Goal: Entertainment & Leisure: Browse casually

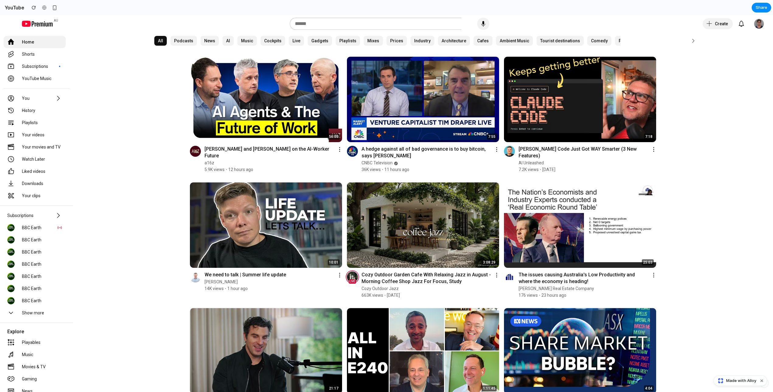
click at [723, 7] on section "YouTube Share" at bounding box center [385, 7] width 771 height 15
click at [447, 253] on img at bounding box center [423, 225] width 152 height 86
click at [392, 94] on img at bounding box center [423, 100] width 152 height 86
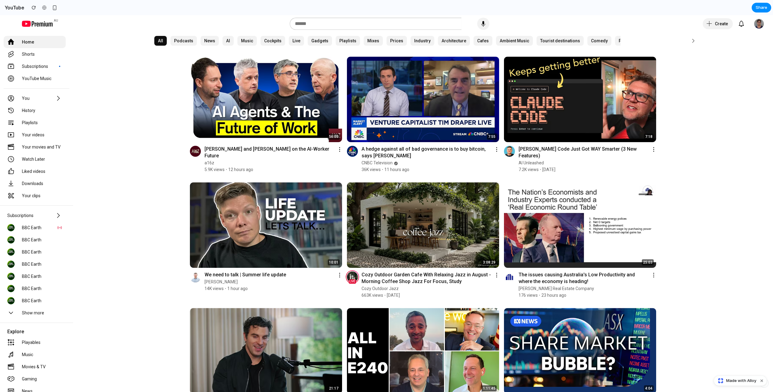
click at [272, 105] on img at bounding box center [266, 100] width 152 height 86
click at [61, 214] on div at bounding box center [58, 215] width 7 height 7
click at [37, 314] on yt-formatted-string "Show more" at bounding box center [42, 313] width 40 height 6
click at [35, 289] on yt-formatted-string "BBC Earth" at bounding box center [42, 289] width 40 height 6
click at [34, 264] on yt-formatted-string "BBC Earth" at bounding box center [42, 264] width 40 height 6
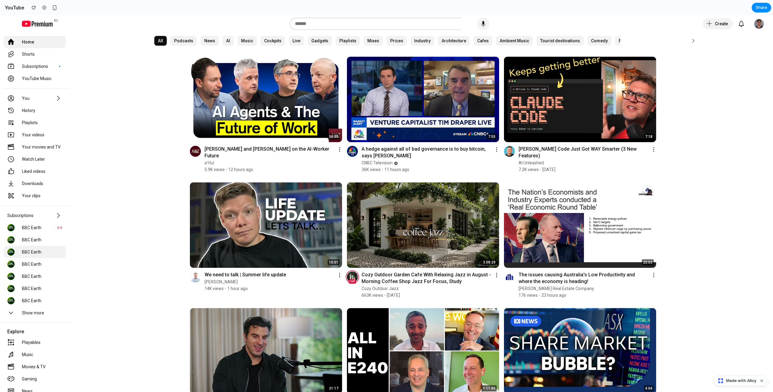
click at [34, 250] on yt-formatted-string "BBC Earth" at bounding box center [42, 252] width 40 height 6
click at [33, 149] on yt-formatted-string "Your movies and TV" at bounding box center [42, 147] width 40 height 6
click at [33, 121] on yt-formatted-string "Playlists" at bounding box center [42, 123] width 40 height 6
click at [183, 40] on div at bounding box center [183, 41] width 26 height 10
click at [214, 40] on div at bounding box center [210, 41] width 18 height 10
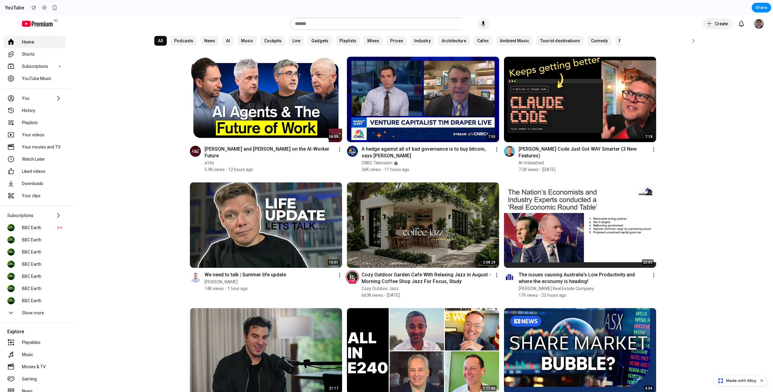
click at [246, 41] on div at bounding box center [246, 41] width 19 height 10
